Goal: Find specific page/section: Find specific page/section

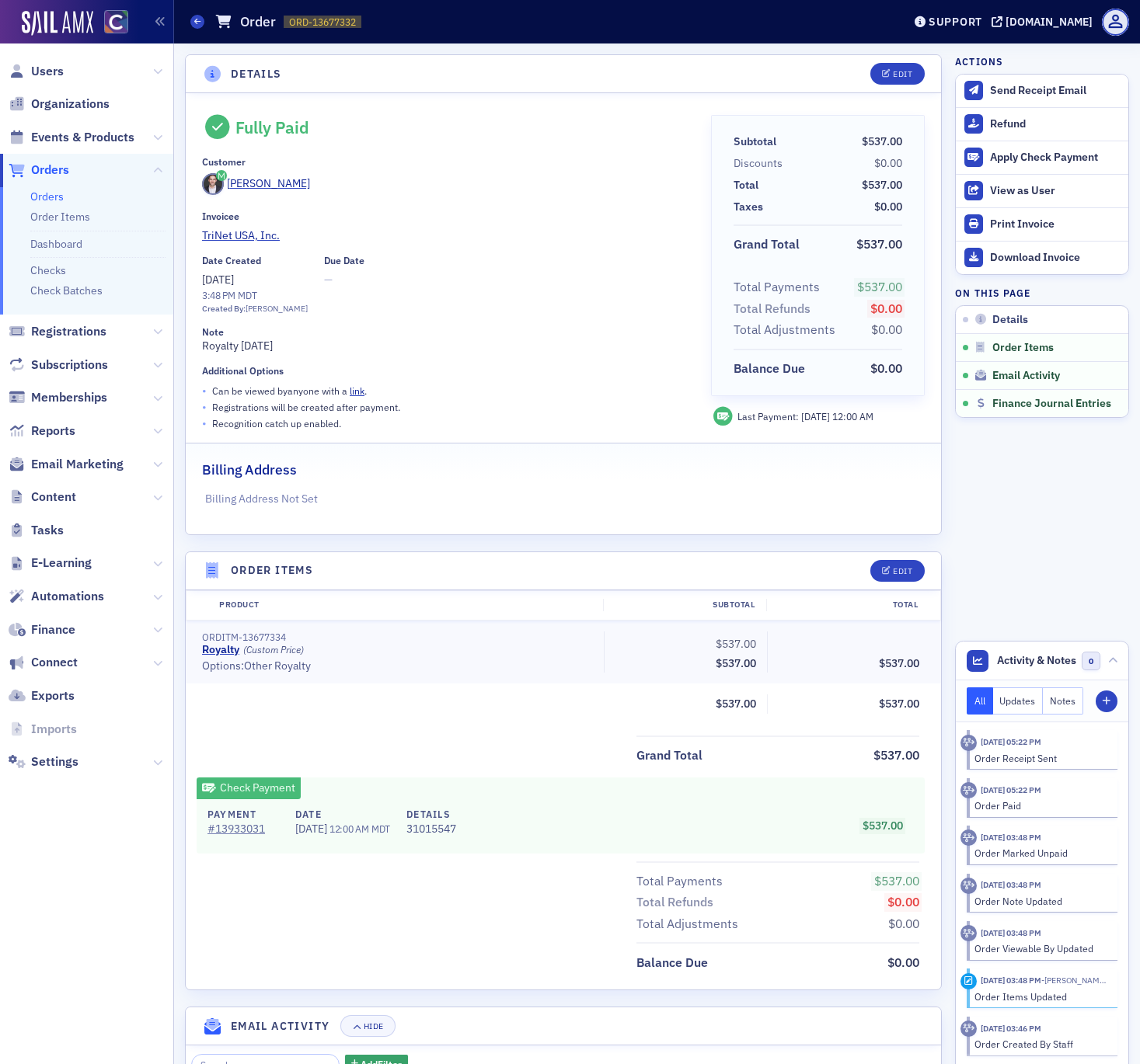
scroll to position [675, 0]
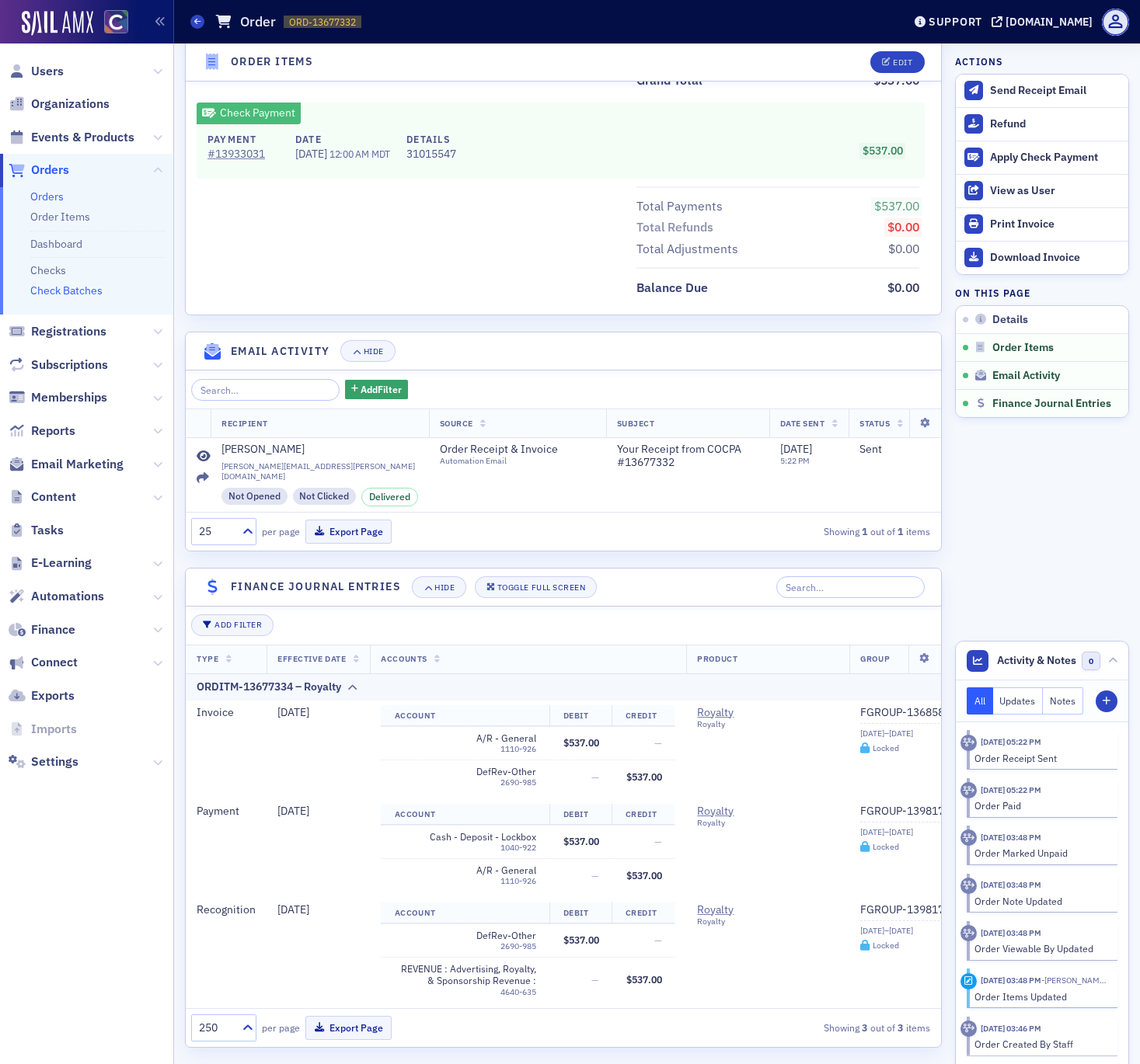
click at [63, 292] on link "Check Batches" at bounding box center [66, 291] width 72 height 14
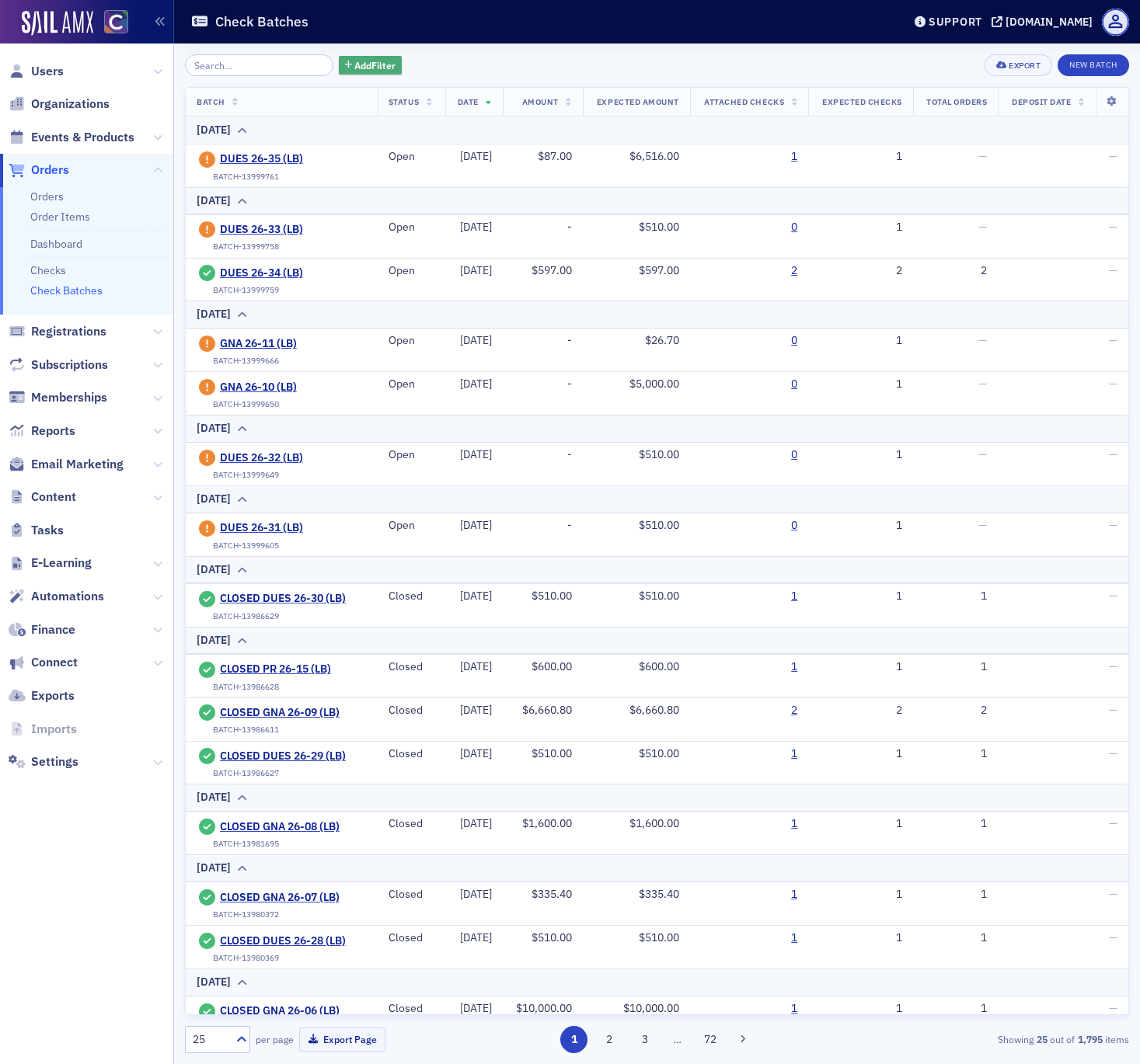
click at [354, 64] on span "Add Filter" at bounding box center [375, 65] width 41 height 14
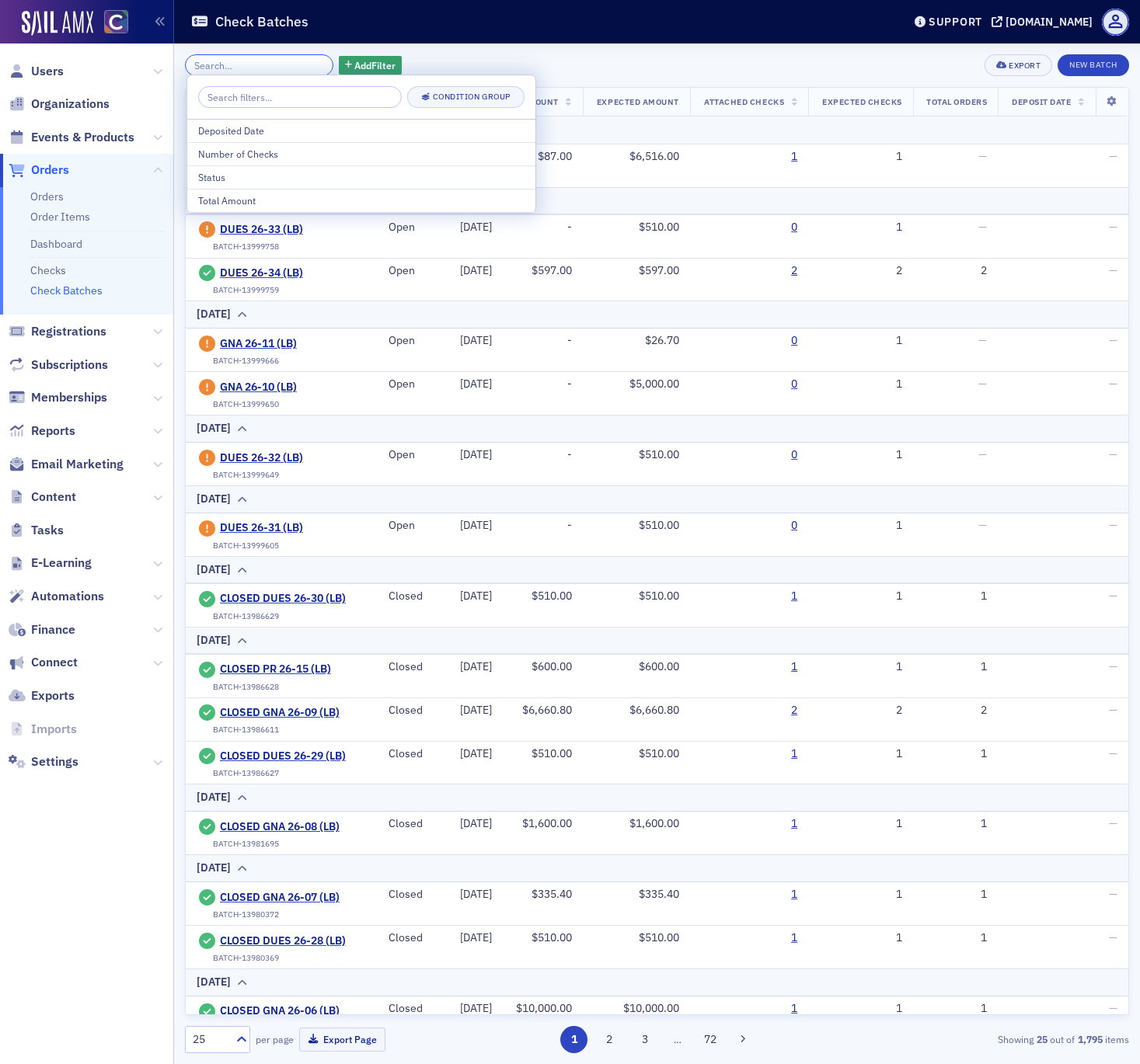
click at [256, 63] on input "search" at bounding box center [259, 65] width 148 height 21
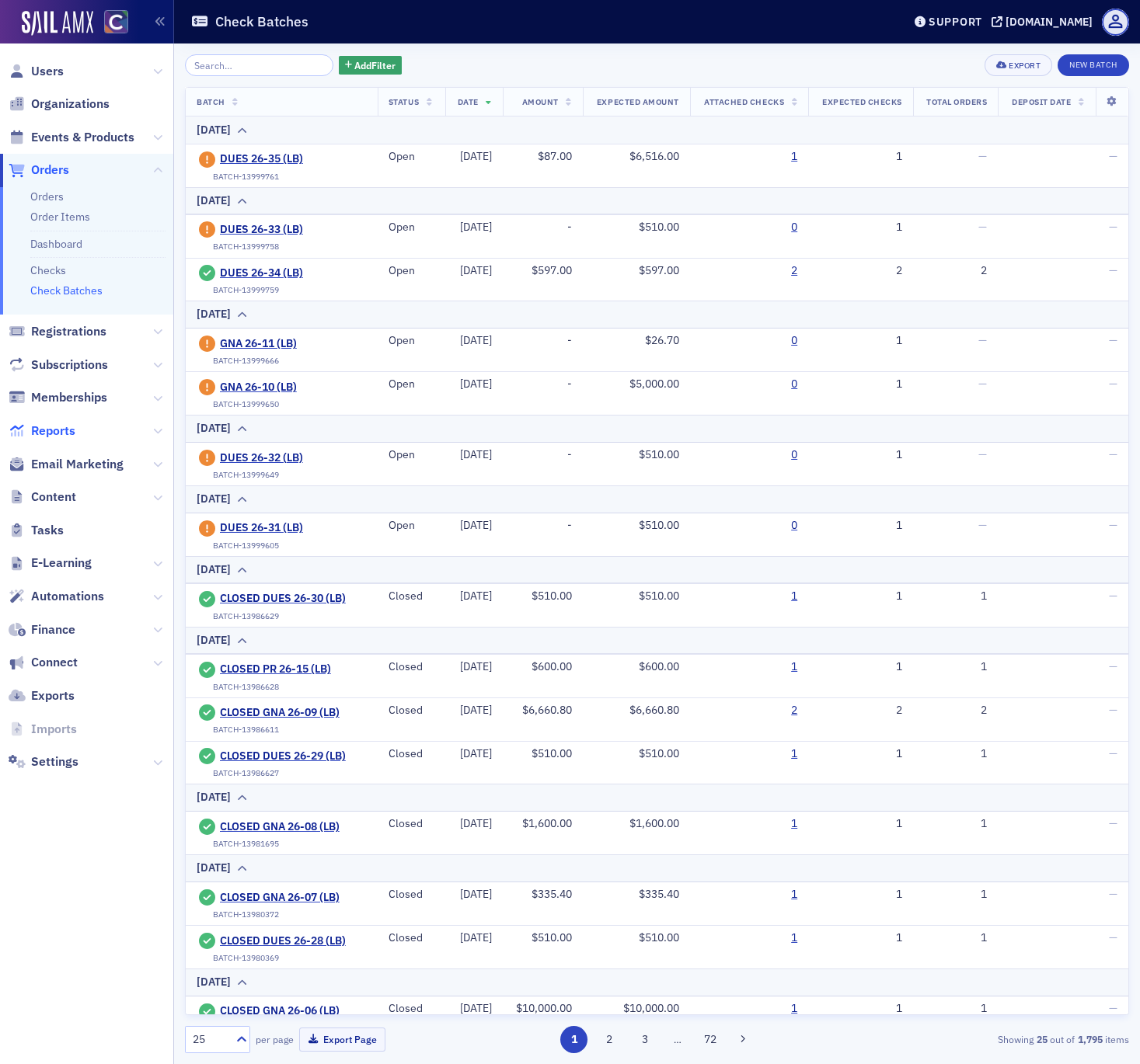
click at [67, 432] on span "Reports" at bounding box center [54, 431] width 45 height 17
